Goal: Transaction & Acquisition: Purchase product/service

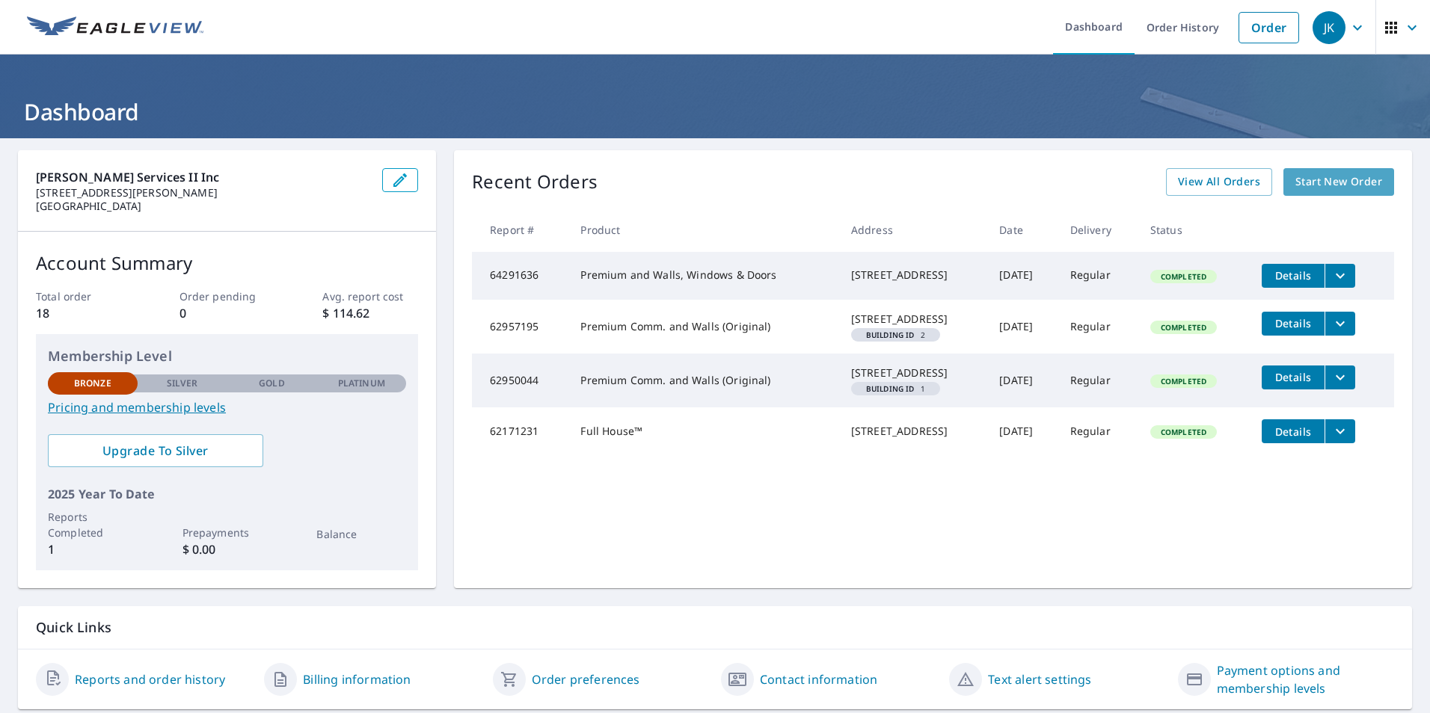
click at [1341, 179] on span "Start New Order" at bounding box center [1338, 182] width 87 height 19
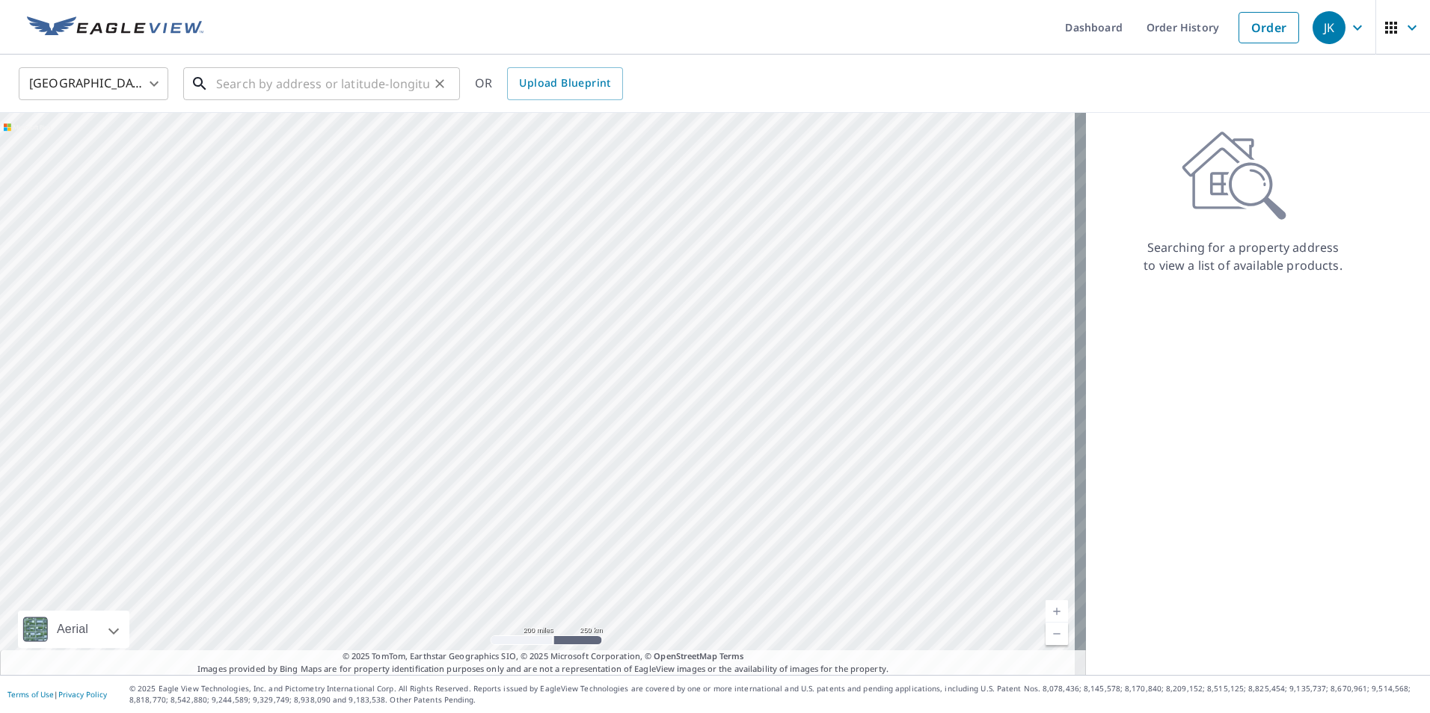
click at [398, 91] on input "text" at bounding box center [322, 84] width 213 height 42
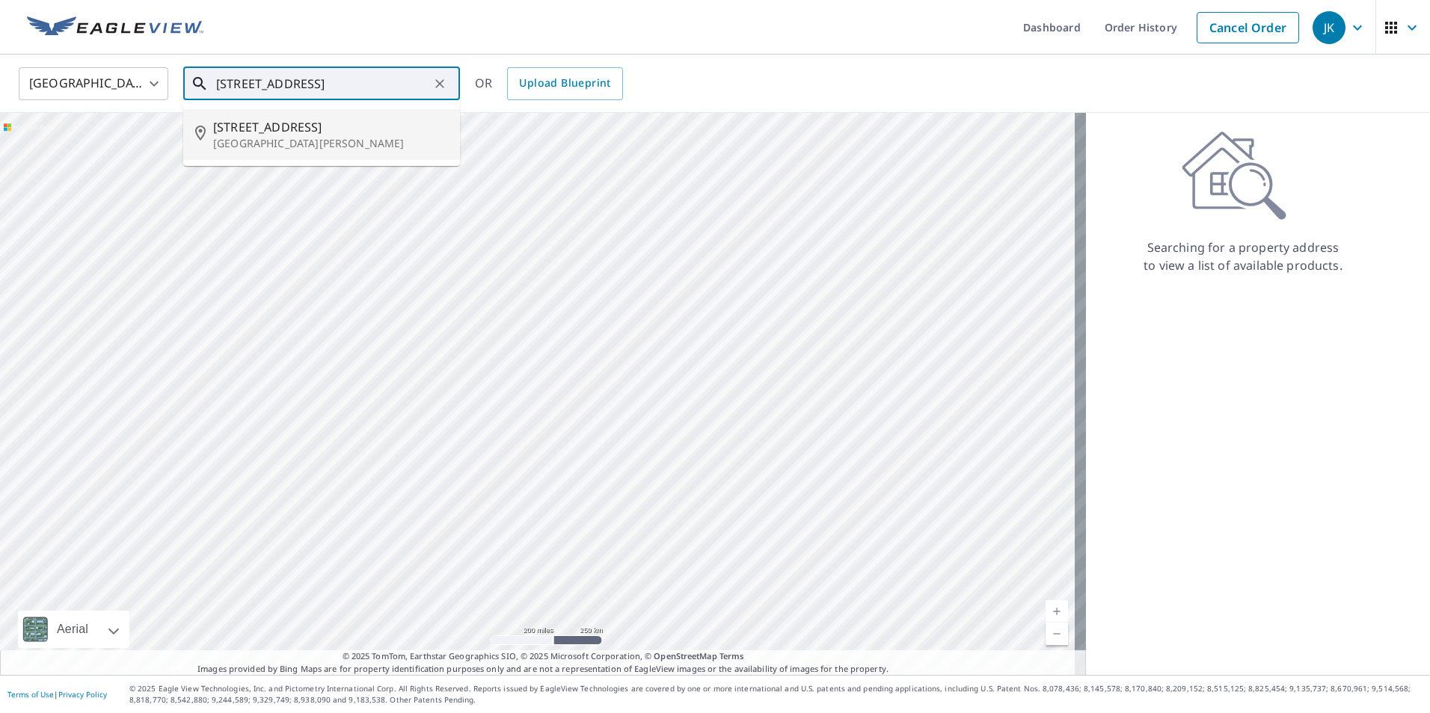
click at [294, 137] on p "[GEOGRAPHIC_DATA][PERSON_NAME]" at bounding box center [330, 143] width 235 height 15
type input "[STREET_ADDRESS][PERSON_NAME]"
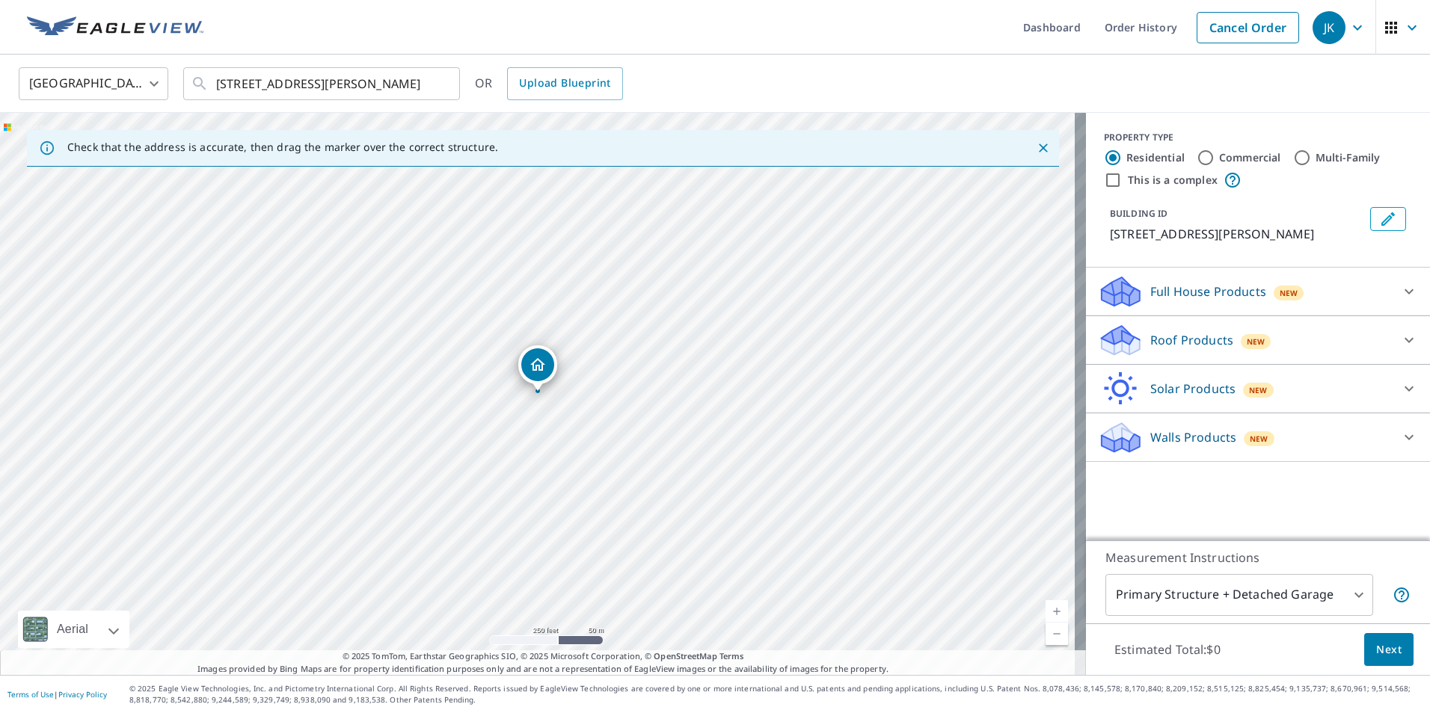
click at [1400, 296] on icon at bounding box center [1409, 292] width 18 height 18
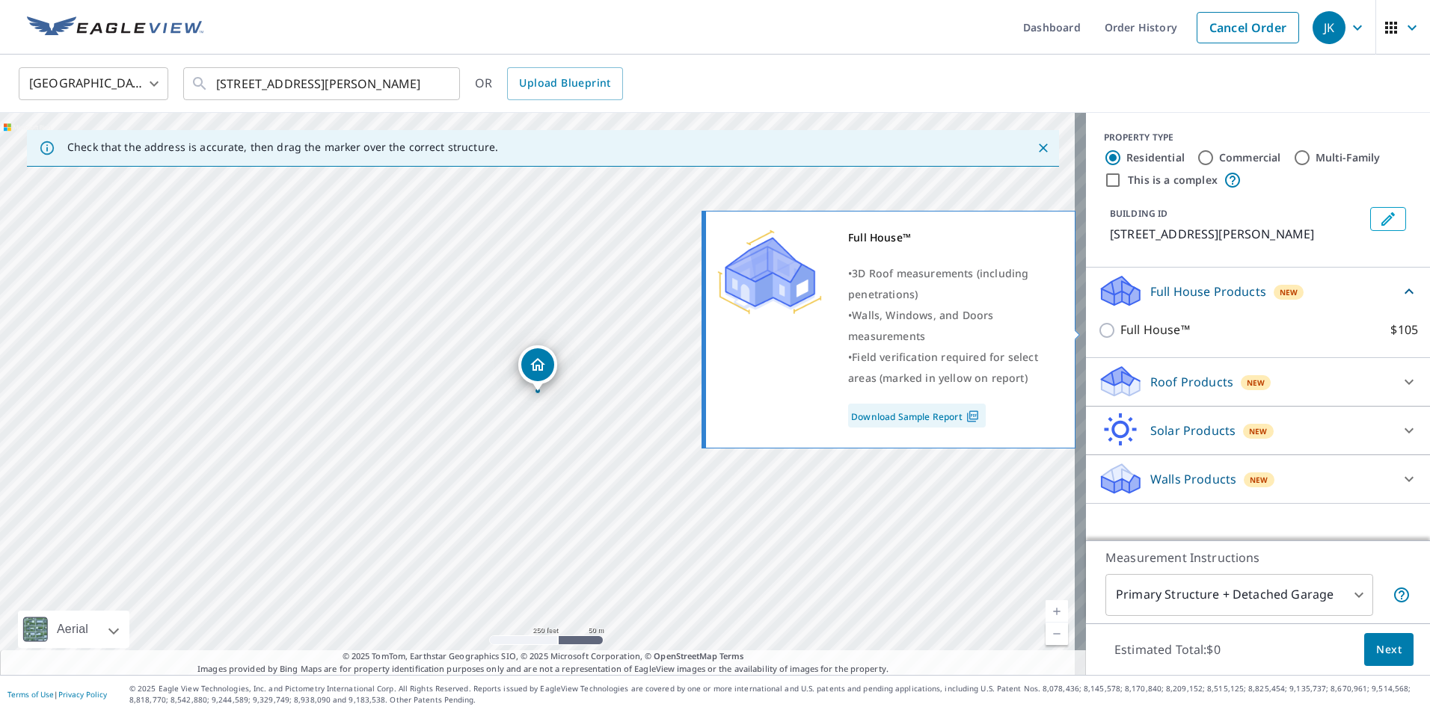
click at [1098, 330] on input "Full House™ $105" at bounding box center [1109, 330] width 22 height 18
checkbox input "true"
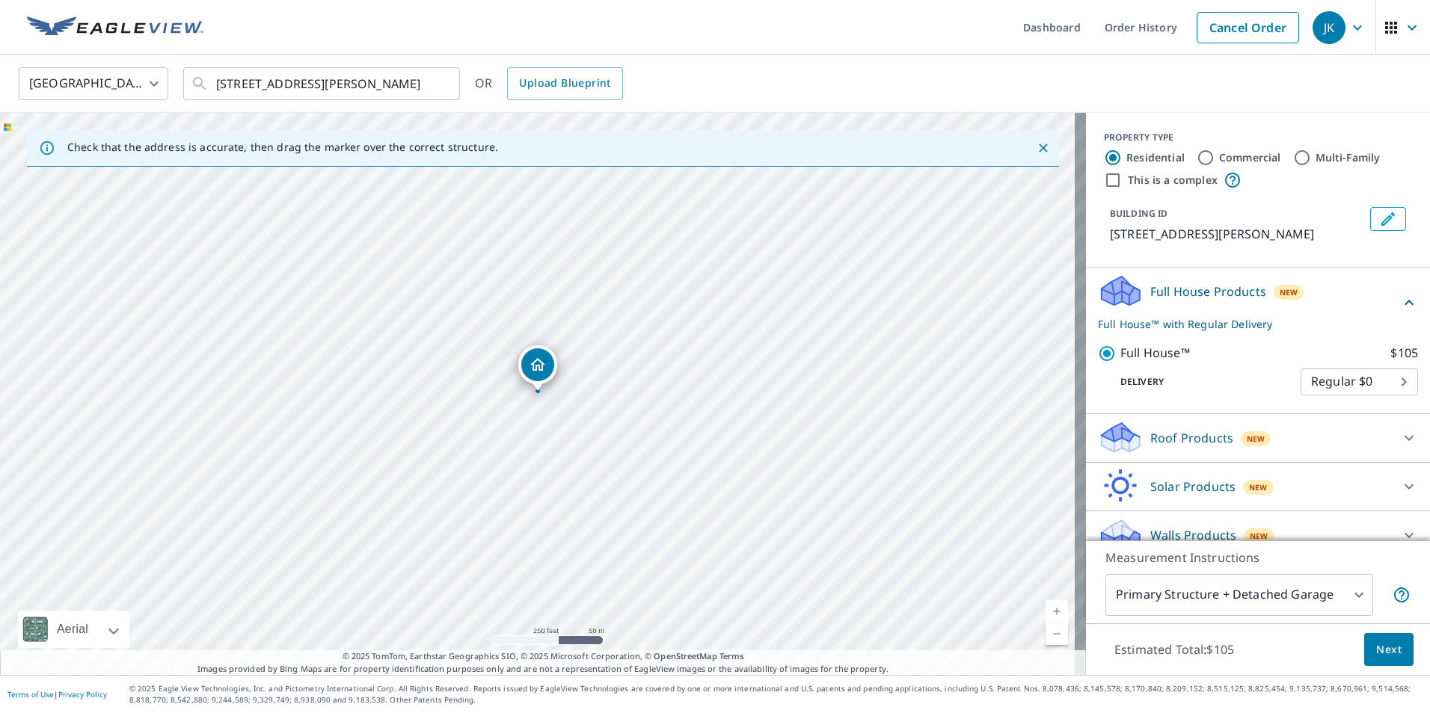
click at [1388, 382] on body "JK .favicon_svg__cls-1{fill:#8ccc4c}.favicon_svg__cls-2{fill:#0098c5} JK Dashbo…" at bounding box center [715, 356] width 1430 height 713
click at [1383, 384] on li "Regular $0" at bounding box center [1336, 382] width 117 height 27
click at [1376, 647] on span "Next" at bounding box center [1388, 650] width 25 height 19
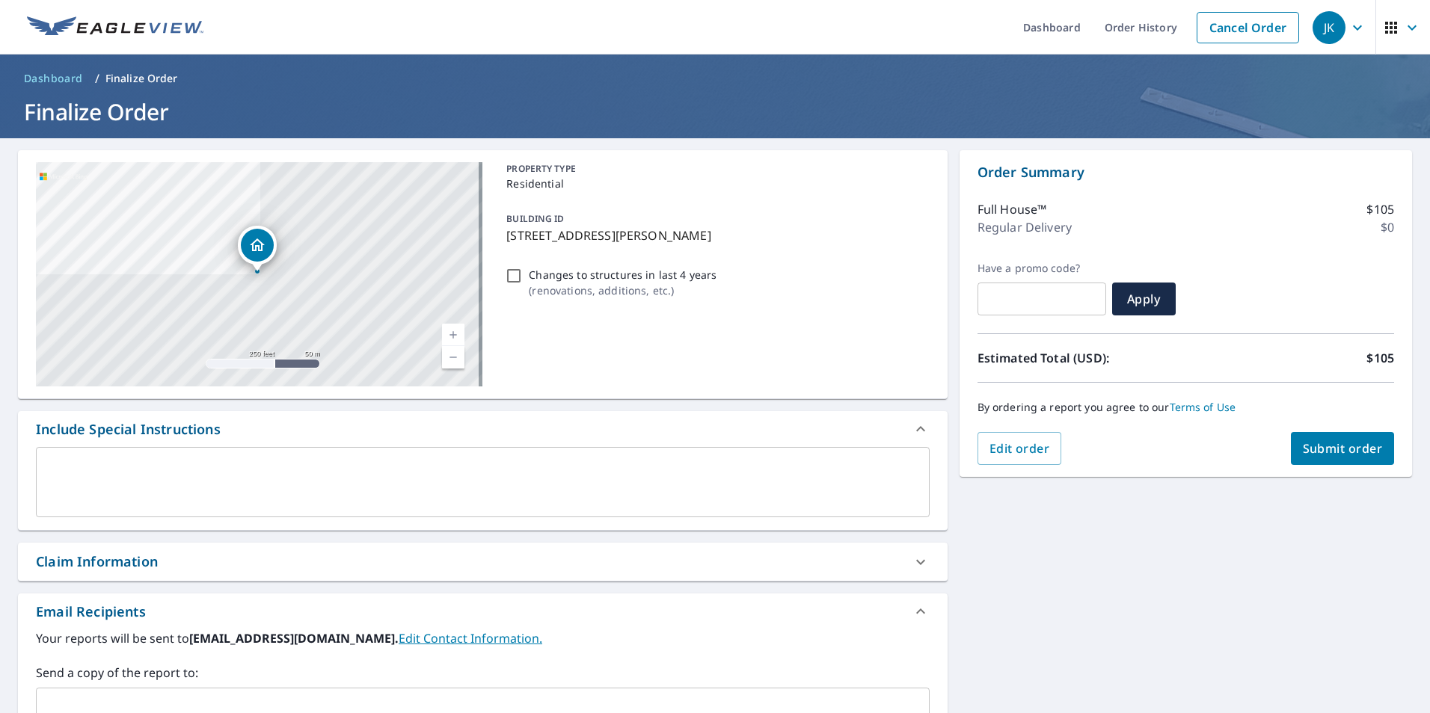
click at [446, 336] on link "Current Level 17, Zoom In" at bounding box center [453, 335] width 22 height 22
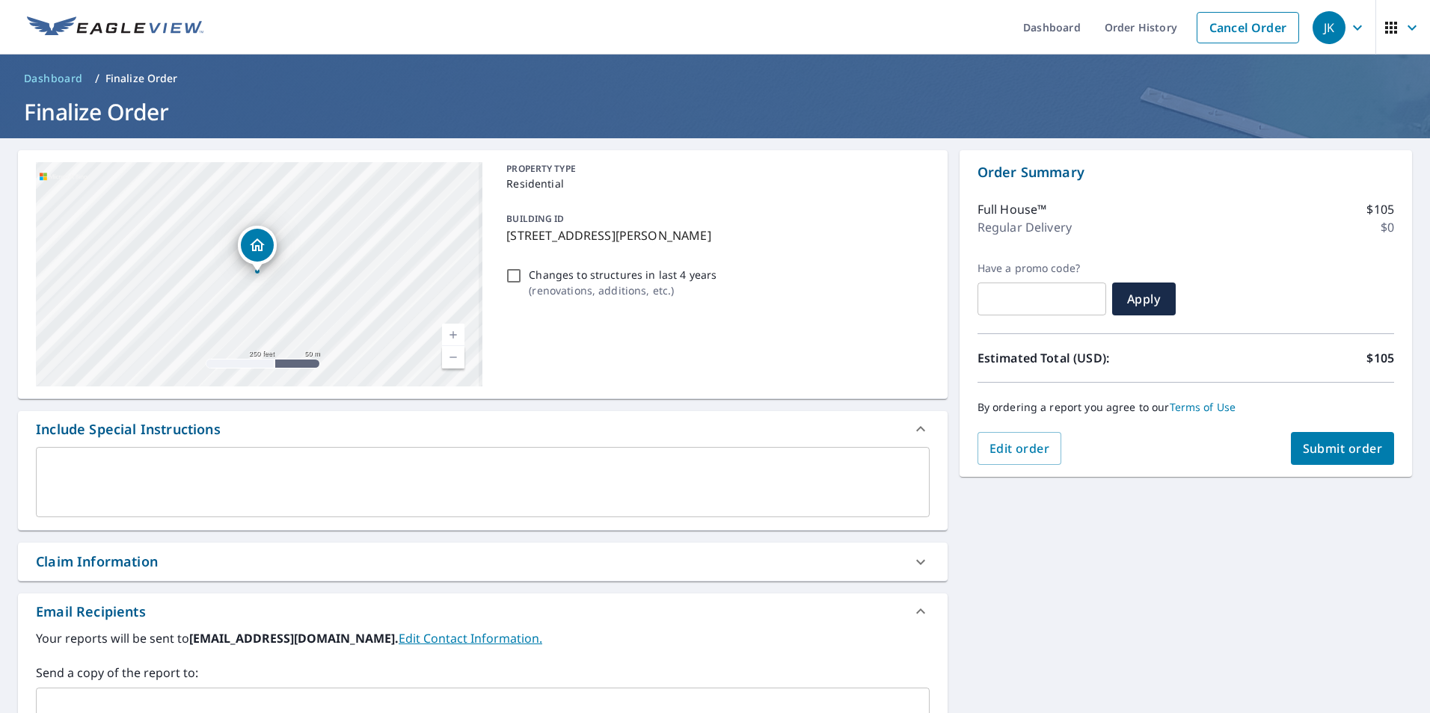
click at [446, 336] on link "Current Level 17, Zoom In" at bounding box center [453, 335] width 22 height 22
click at [446, 336] on link "Current Level 18.506701905349253, Zoom In Disabled" at bounding box center [453, 335] width 22 height 22
drag, startPoint x: 292, startPoint y: 217, endPoint x: 378, endPoint y: 232, distance: 86.5
click at [378, 232] on div "[STREET_ADDRESS][PERSON_NAME]" at bounding box center [259, 274] width 446 height 224
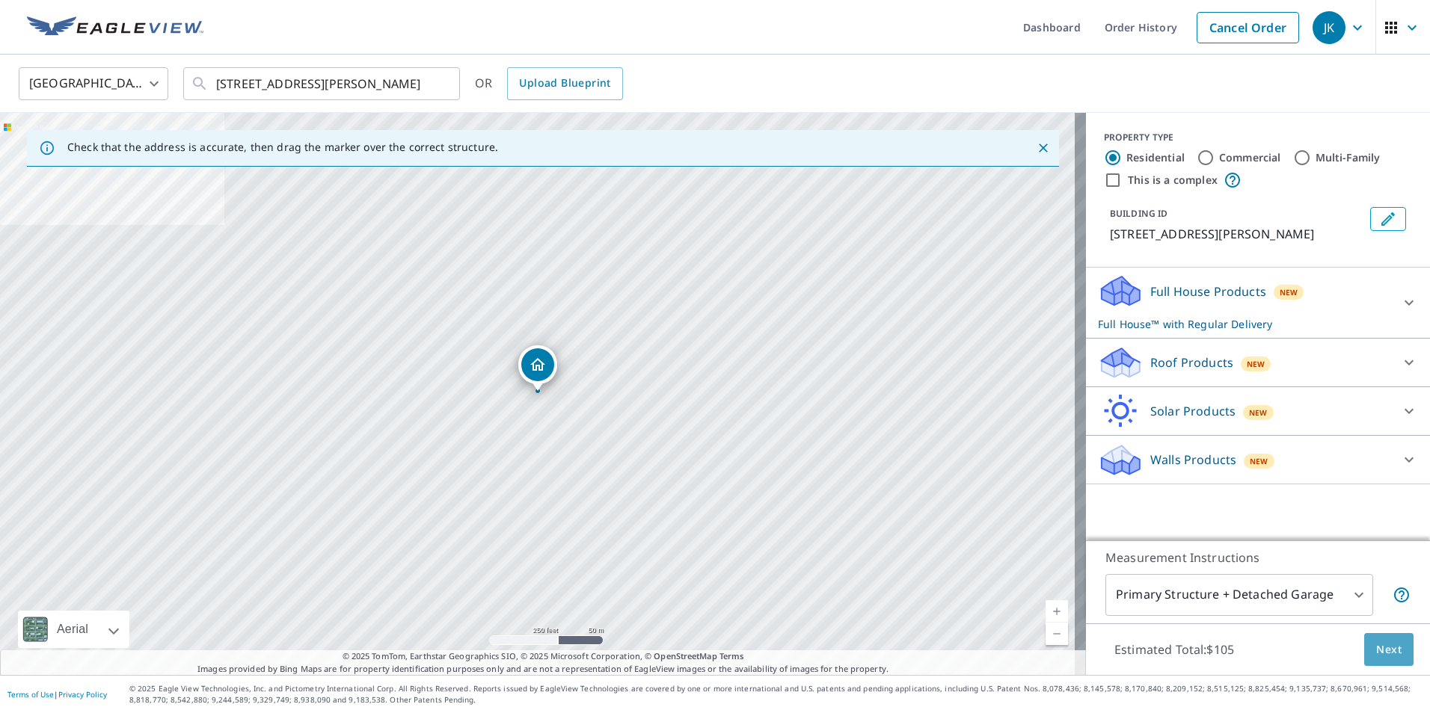
click at [1376, 646] on span "Next" at bounding box center [1388, 650] width 25 height 19
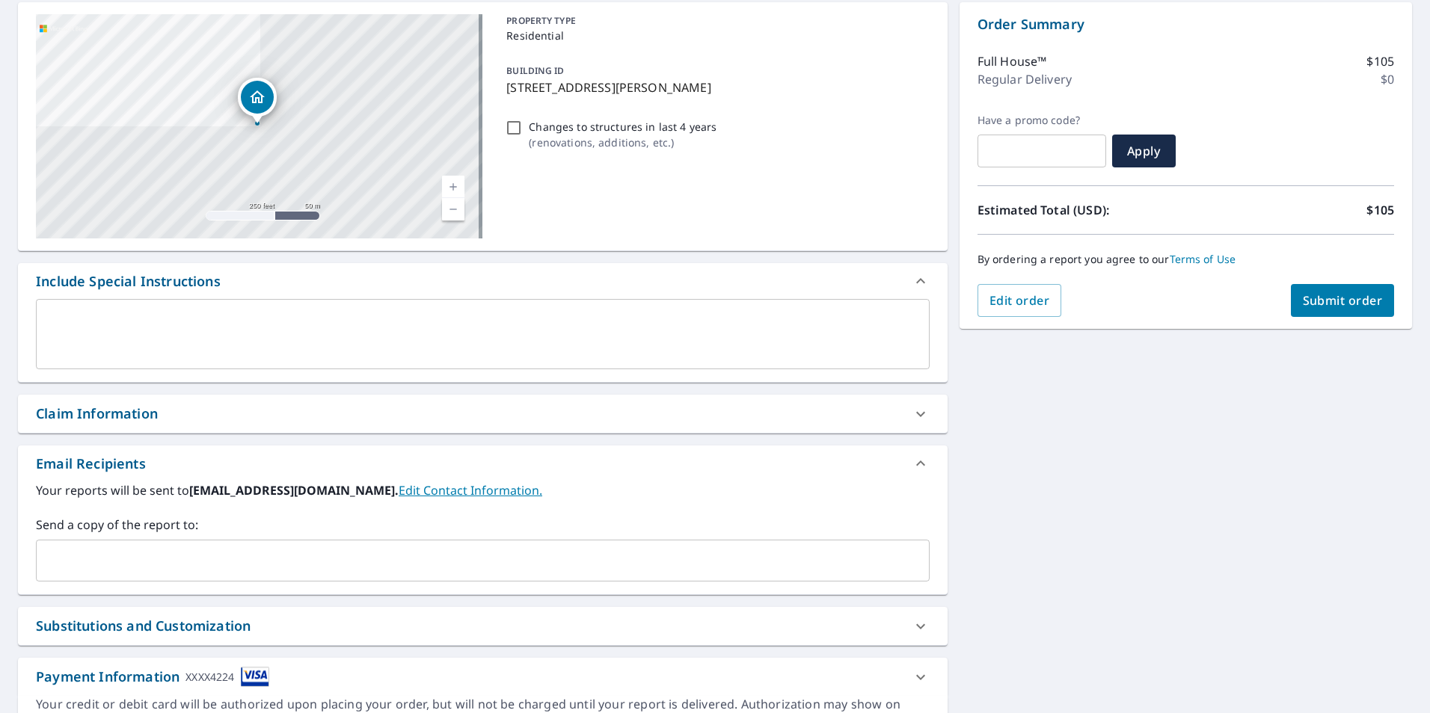
scroll to position [79, 0]
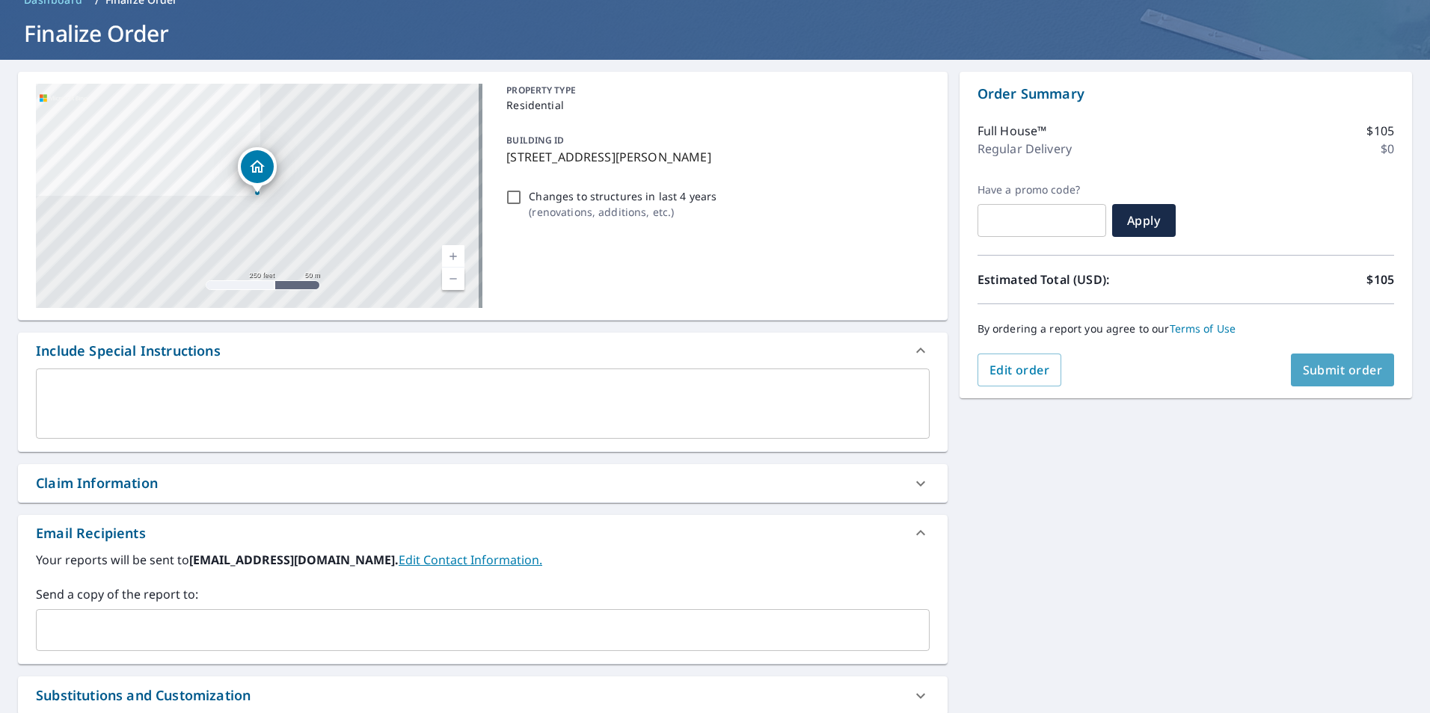
click at [1316, 381] on button "Submit order" at bounding box center [1342, 370] width 104 height 33
